Goal: Transaction & Acquisition: Purchase product/service

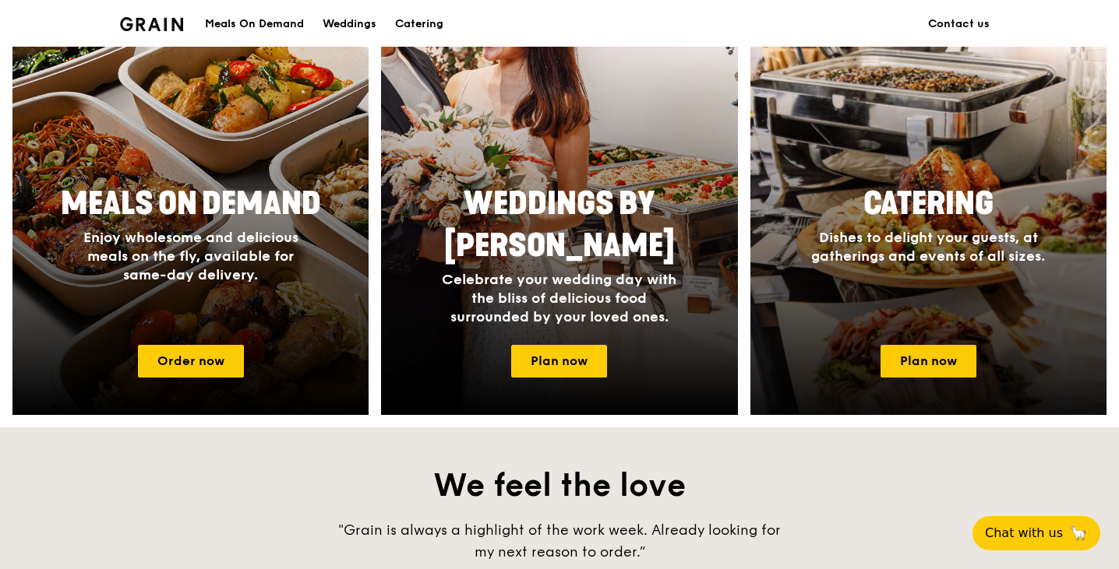
click at [845, 324] on div "Catering Dishes to delight your guests, at gatherings and events of all sizes." at bounding box center [928, 255] width 356 height 156
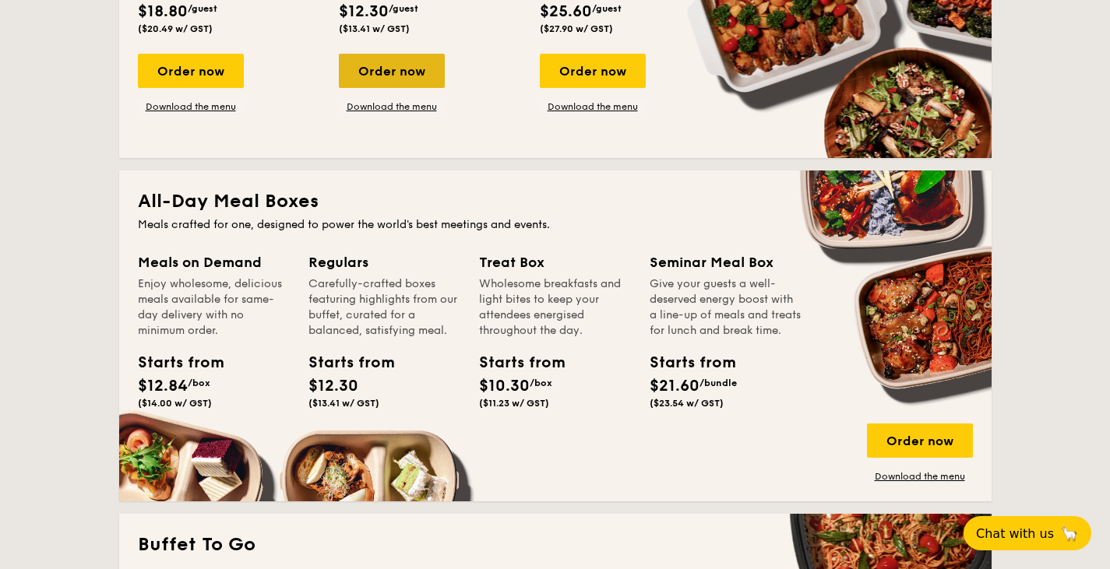
scroll to position [879, 0]
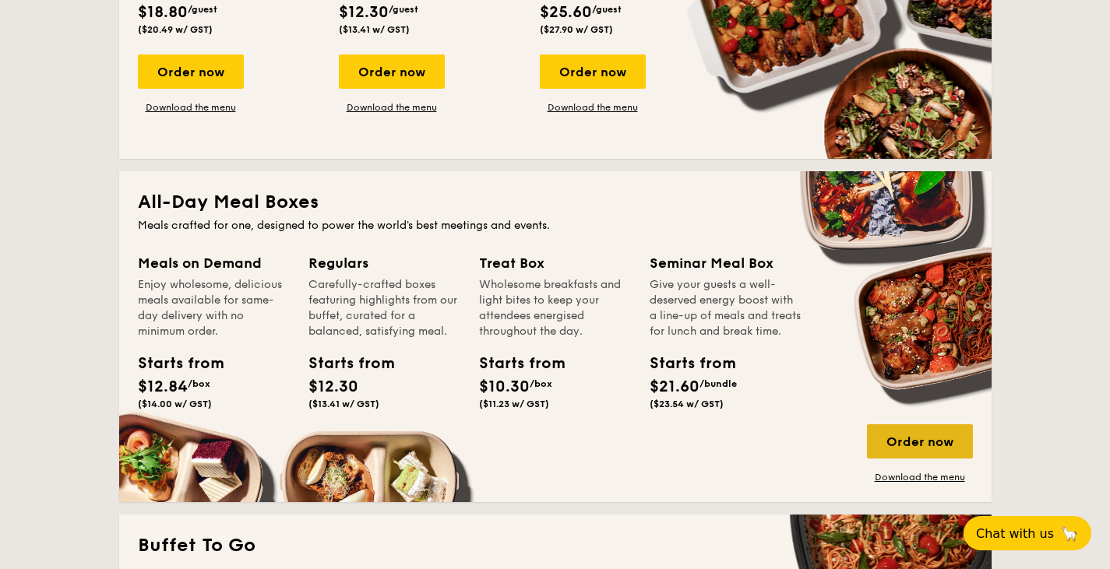
click at [919, 448] on div "Order now" at bounding box center [920, 442] width 106 height 34
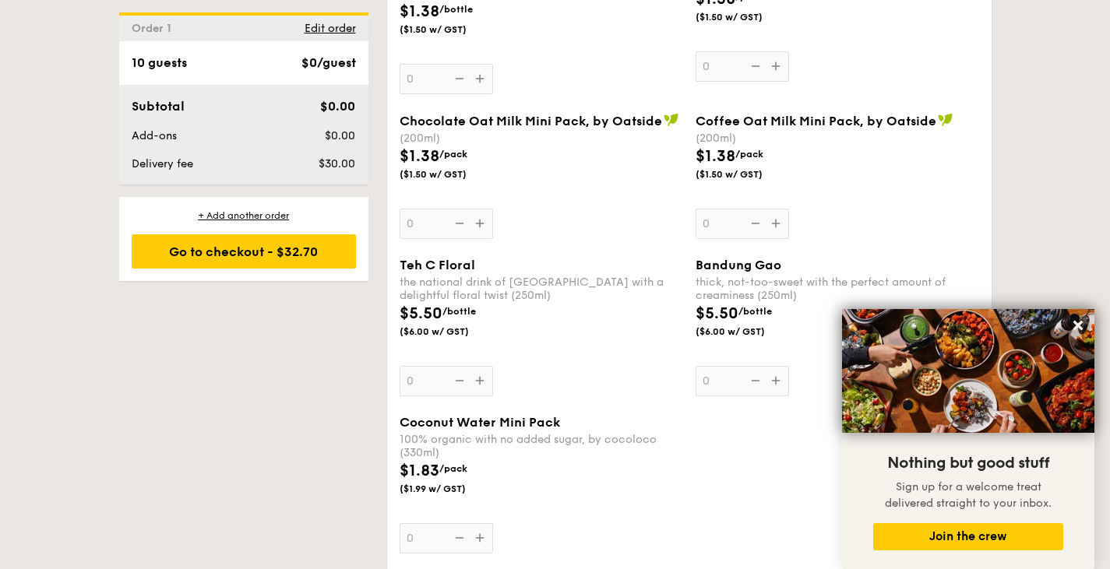
scroll to position [2836, 0]
click at [1077, 328] on icon at bounding box center [1078, 325] width 9 height 9
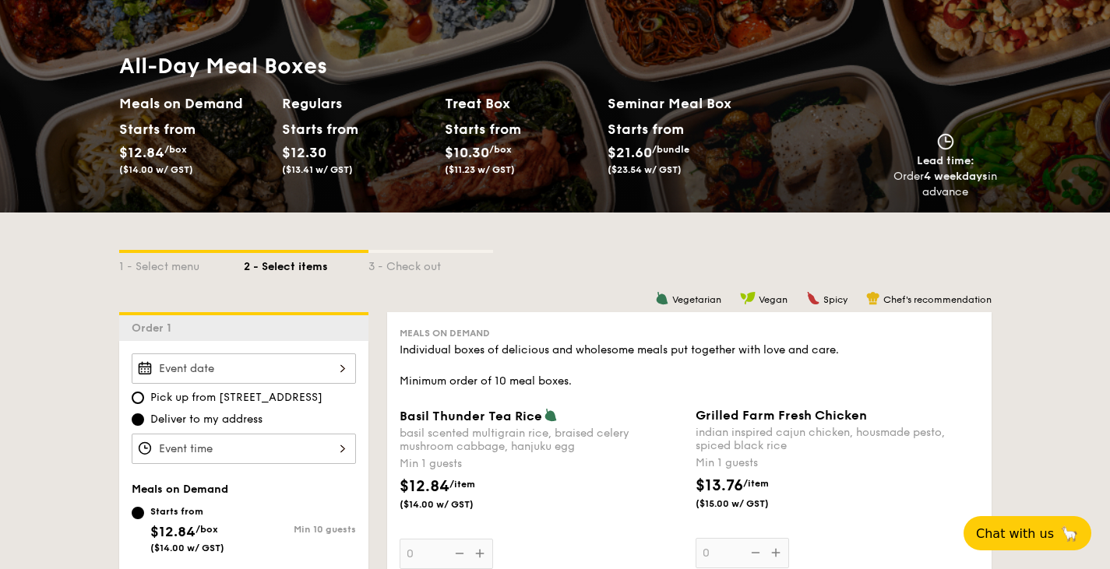
scroll to position [440, 0]
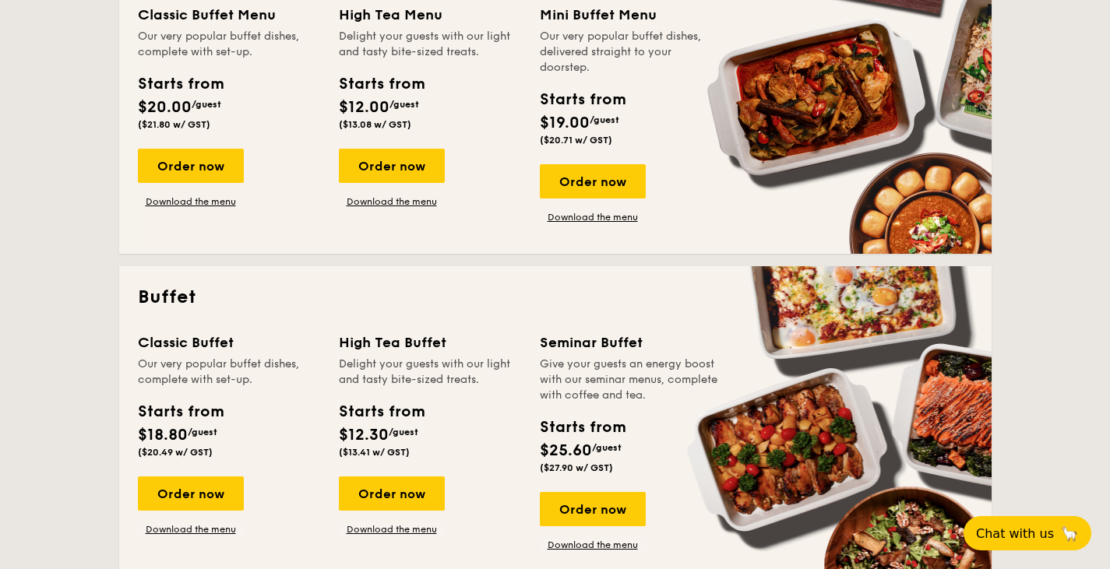
scroll to position [2582, 0]
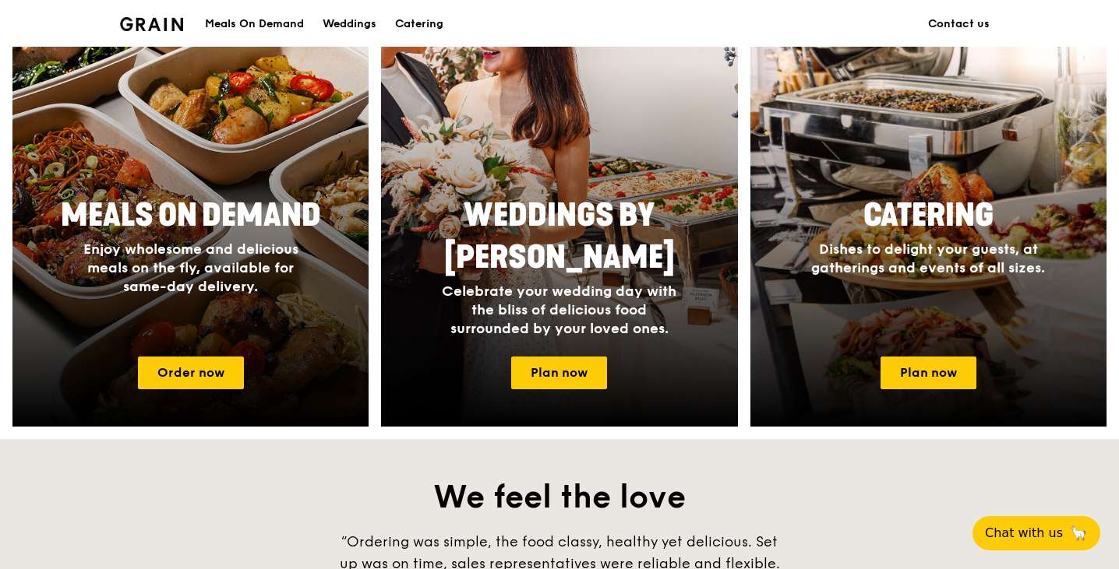
scroll to position [661, 0]
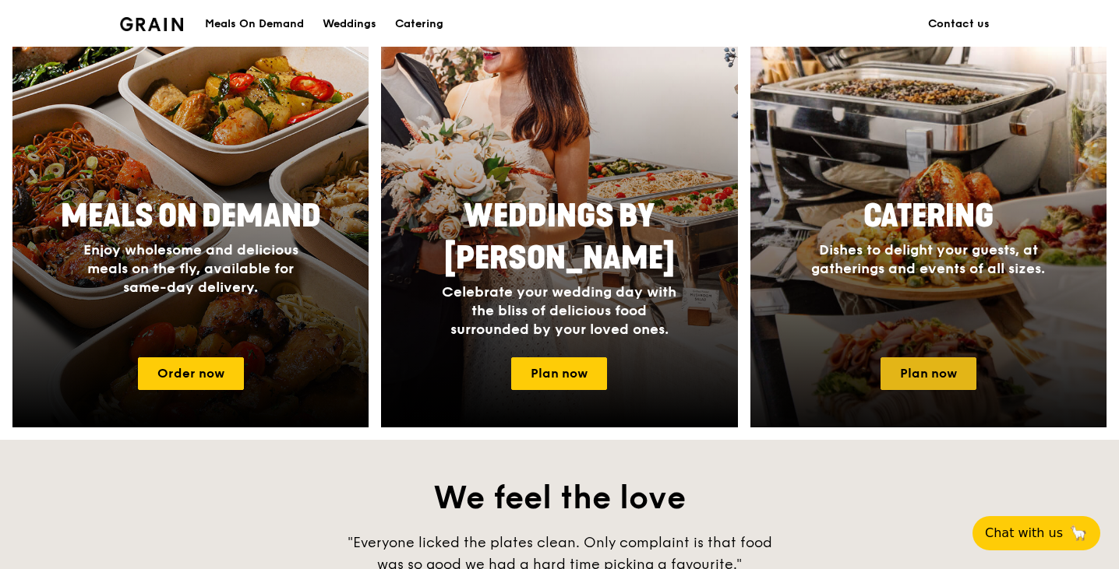
click at [918, 384] on link "Plan now" at bounding box center [928, 374] width 96 height 33
